Goal: Find specific page/section: Find specific page/section

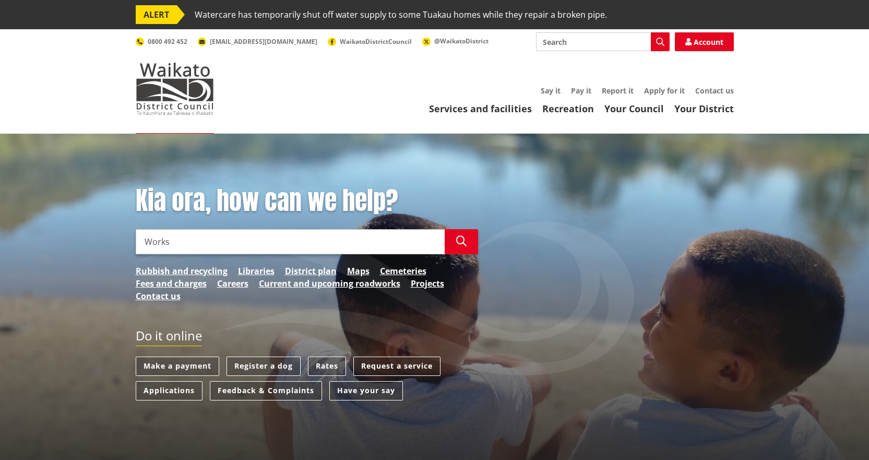
type input "Works"
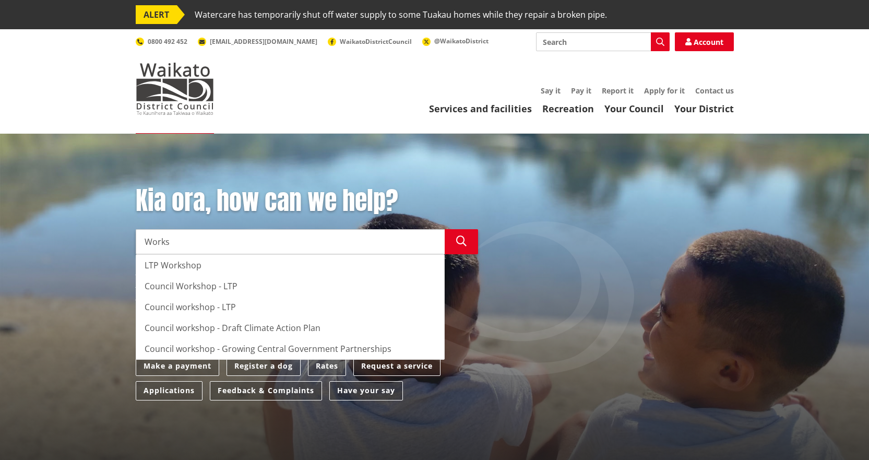
drag, startPoint x: 189, startPoint y: 243, endPoint x: 62, endPoint y: 225, distance: 128.5
click at [53, 226] on div "Kia ora, how can we help? Search Works Search LTP Workshop Council Workshop - L…" at bounding box center [434, 325] width 869 height 383
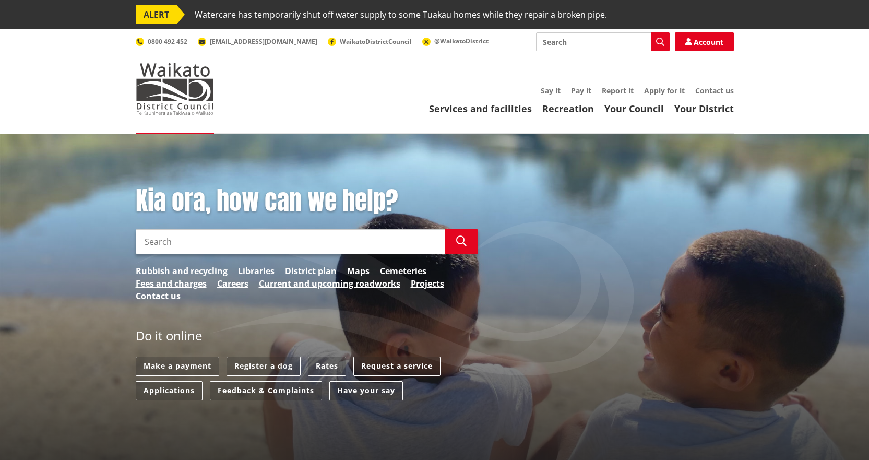
click at [213, 244] on input "Search" at bounding box center [290, 241] width 309 height 25
type input "Horotiu Road"
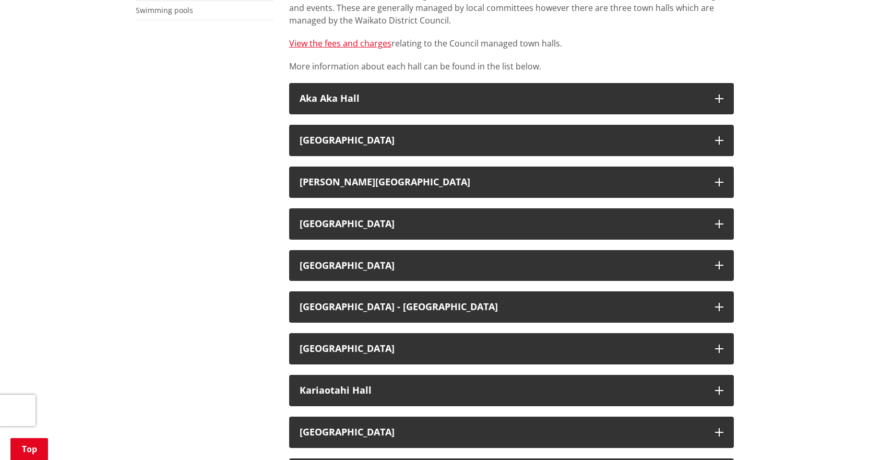
scroll to position [522, 0]
